Goal: Information Seeking & Learning: Learn about a topic

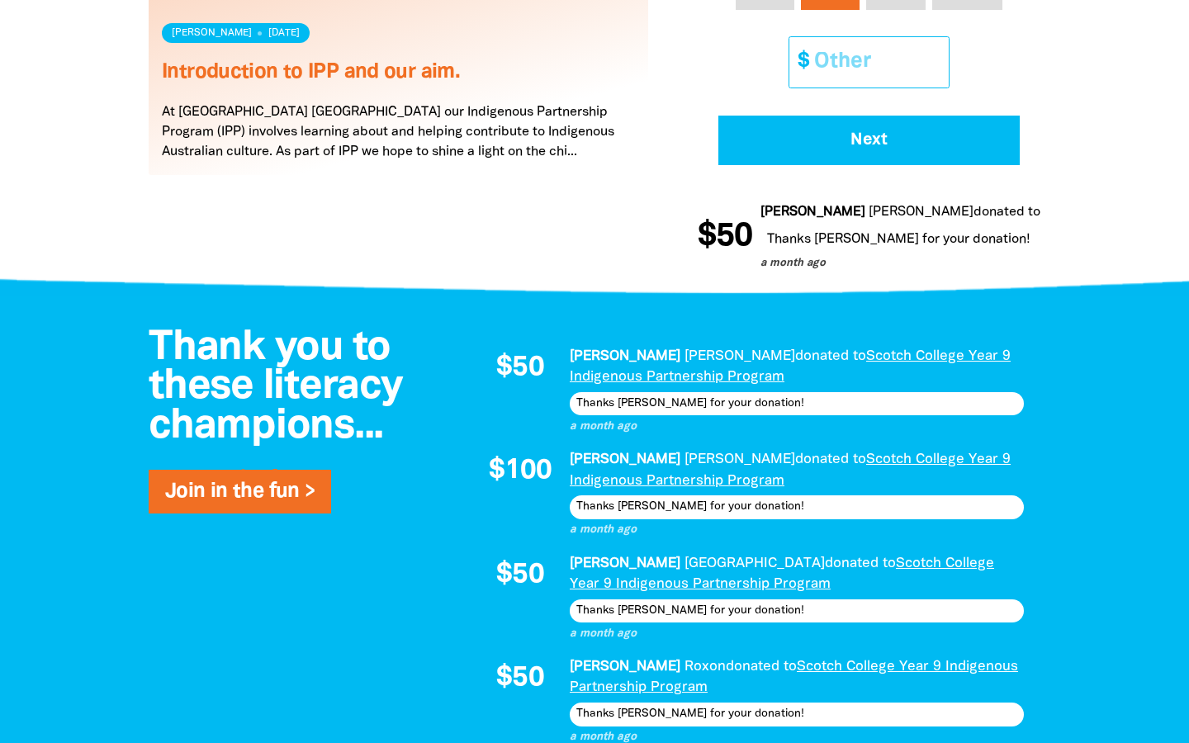
scroll to position [1076, 0]
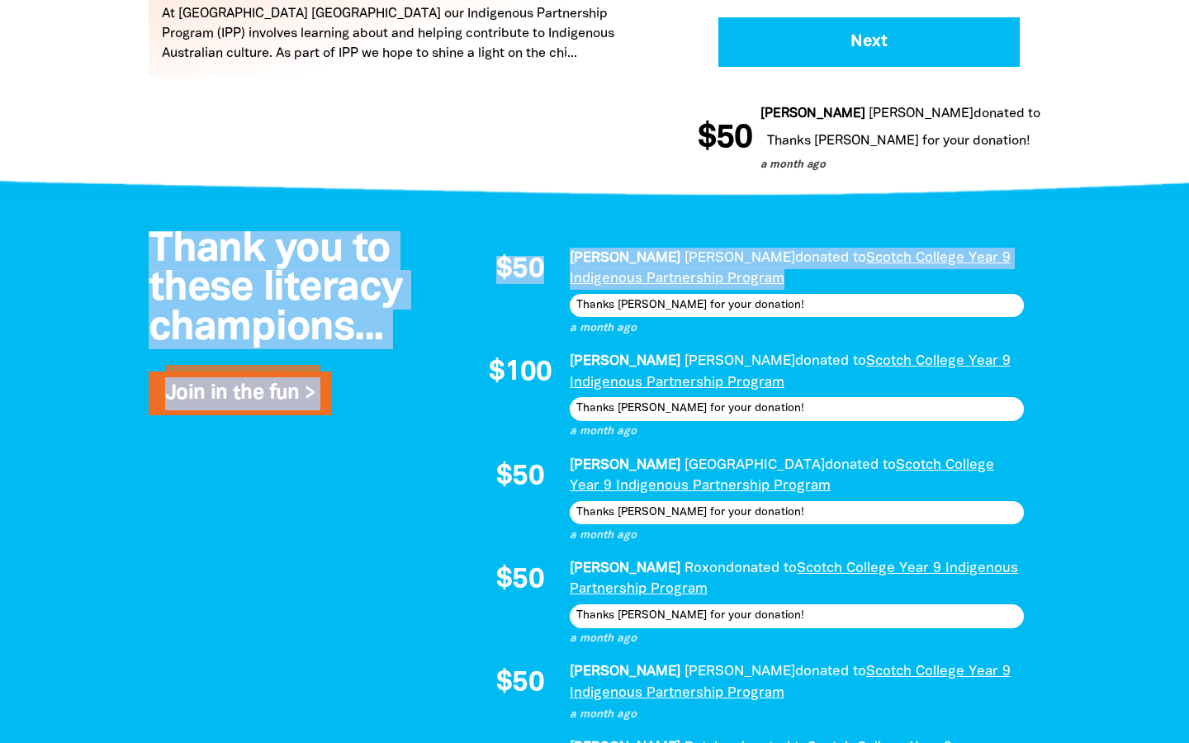
drag, startPoint x: 921, startPoint y: 115, endPoint x: 880, endPoint y: 334, distance: 223.4
click at [883, 333] on div "Fundraising News What we do Log In Start Fundraising Donate Fundraising News Wh…" at bounding box center [594, 472] width 1189 height 3097
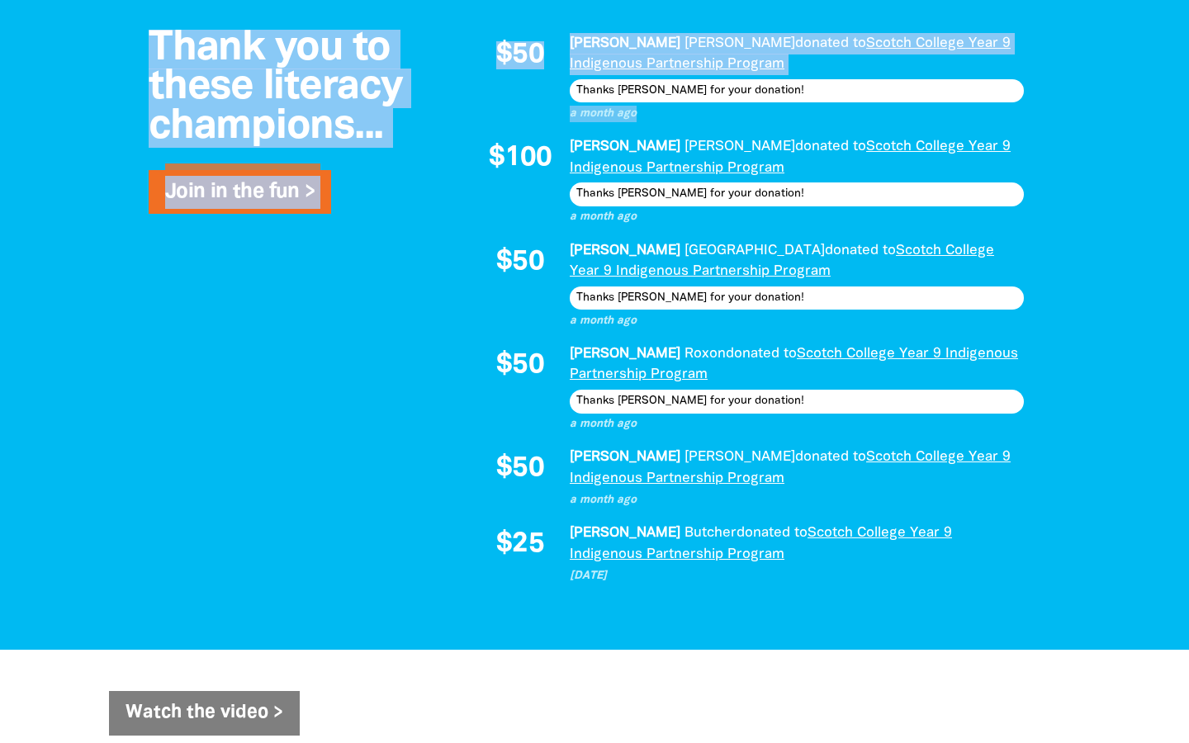
scroll to position [1296, 0]
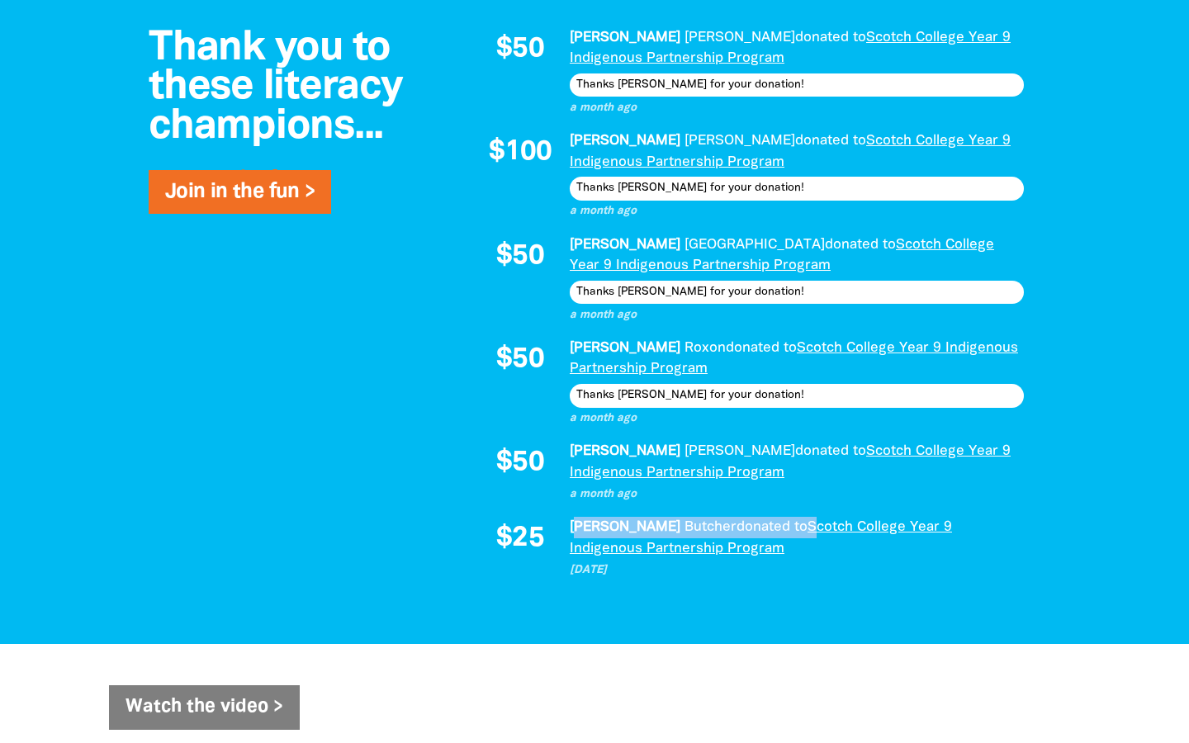
drag, startPoint x: 580, startPoint y: 531, endPoint x: 745, endPoint y: 537, distance: 164.4
click at [745, 537] on p "[PERSON_NAME] donated to Scotch College Year 9 Indigenous Partnership Program" at bounding box center [797, 538] width 454 height 42
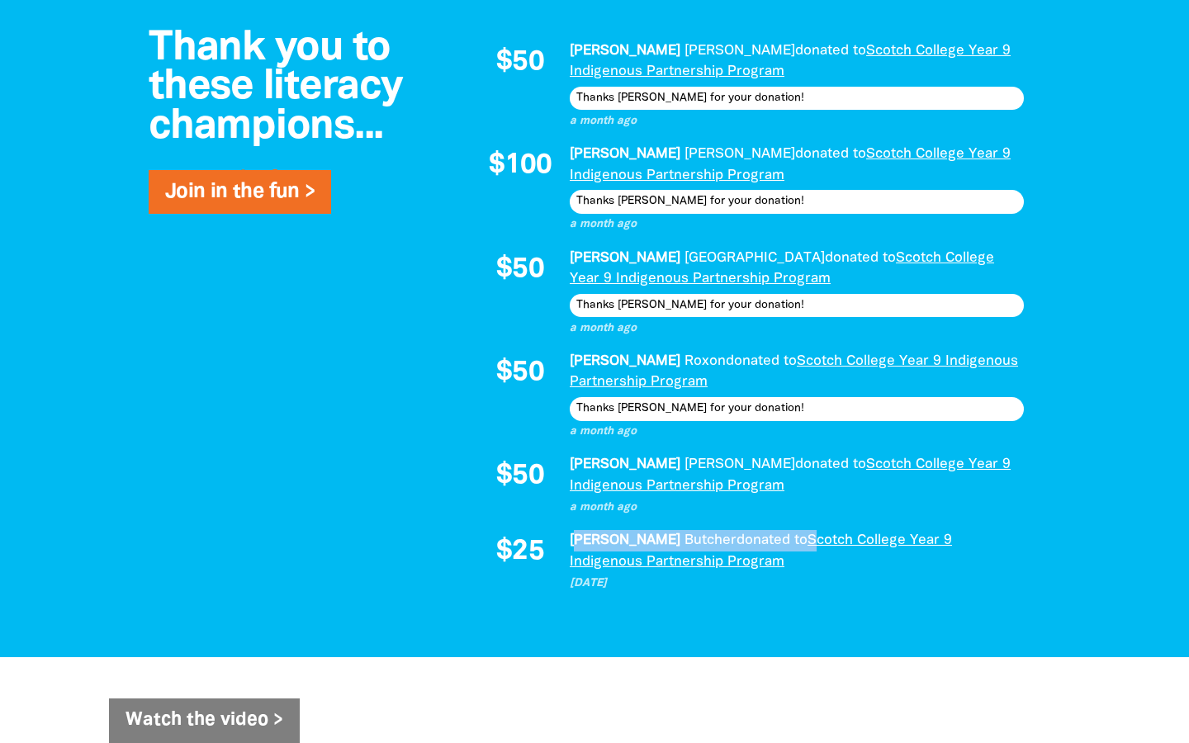
scroll to position [1270, 0]
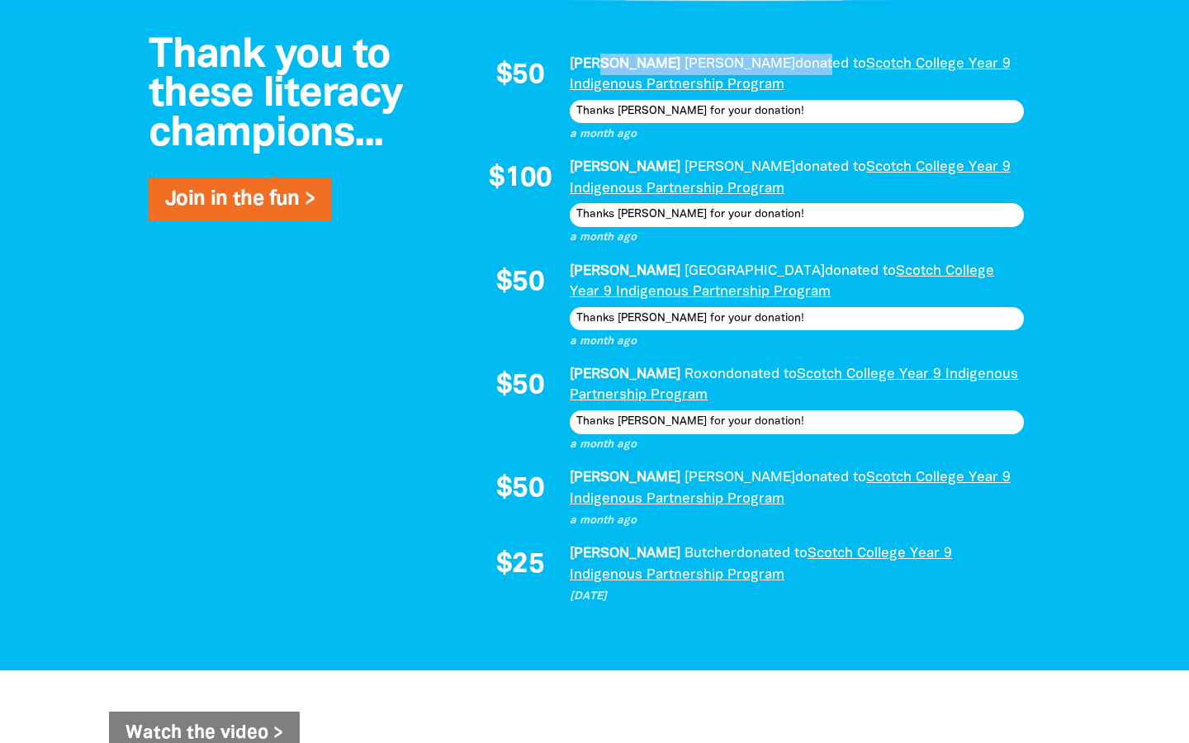
drag, startPoint x: 596, startPoint y: 57, endPoint x: 726, endPoint y: 64, distance: 130.6
click at [726, 64] on p "[PERSON_NAME] donated to Scotch College Year 9 Indigenous Partnership Program" at bounding box center [797, 75] width 454 height 42
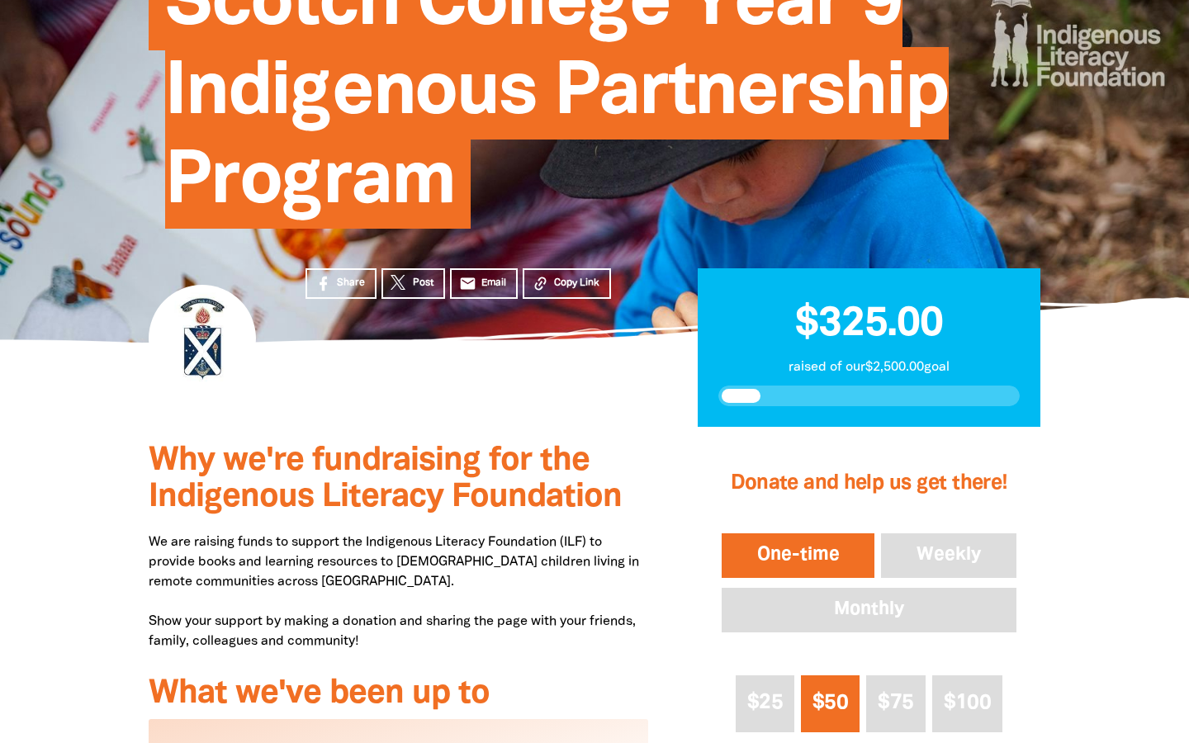
scroll to position [257, 0]
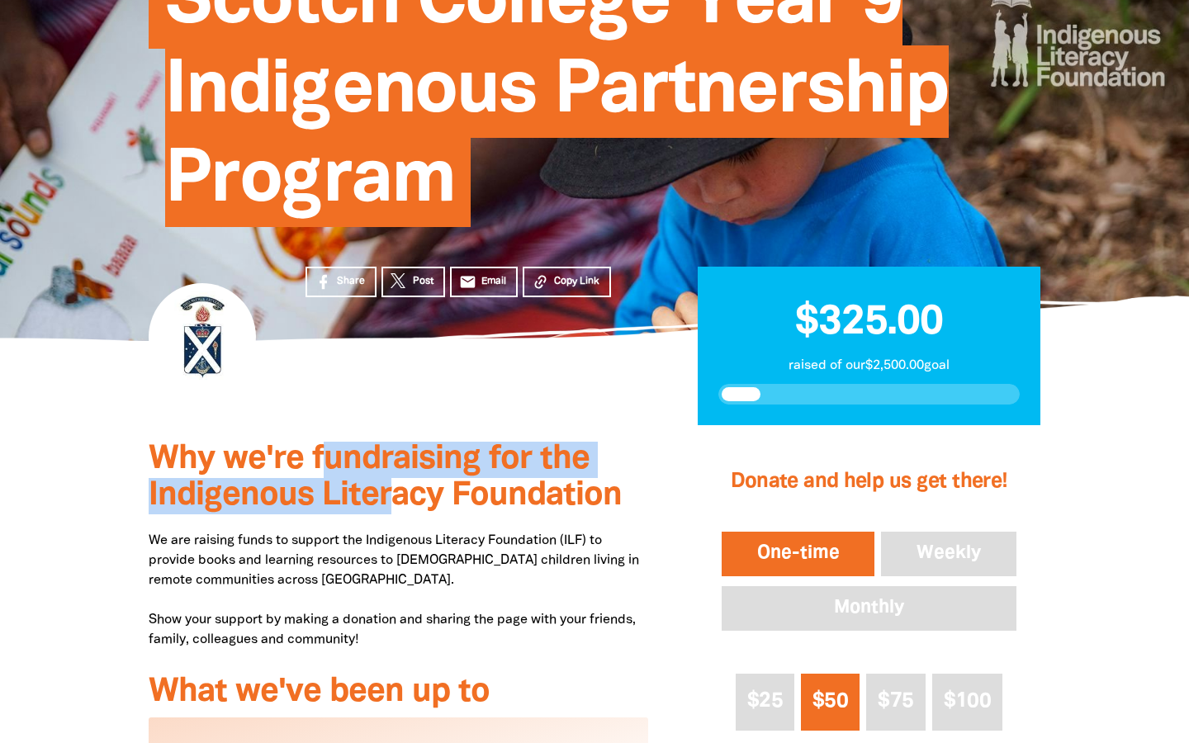
drag, startPoint x: 320, startPoint y: 447, endPoint x: 406, endPoint y: 523, distance: 114.1
click at [406, 522] on div "Why we're fundraising for the Indigenous Literacy Foundation We are raising fun…" at bounding box center [398, 716] width 549 height 583
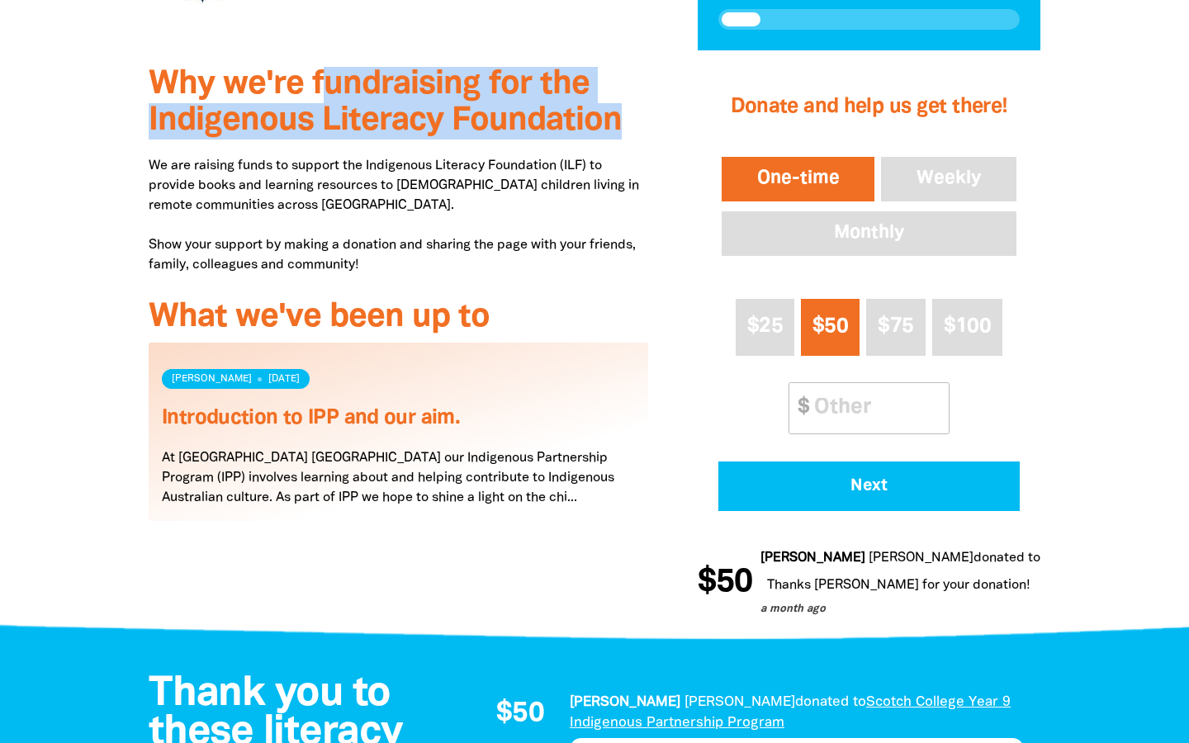
scroll to position [633, 0]
